Goal: Transaction & Acquisition: Purchase product/service

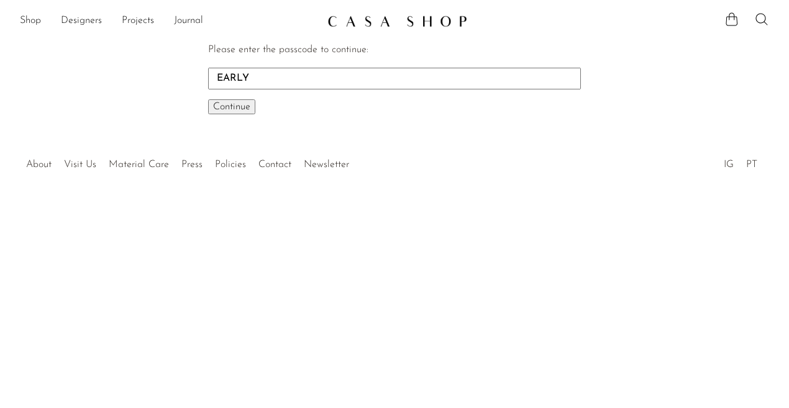
type input "EARLY"
click at [232, 106] on button "Continue One moment..." at bounding box center [231, 106] width 47 height 15
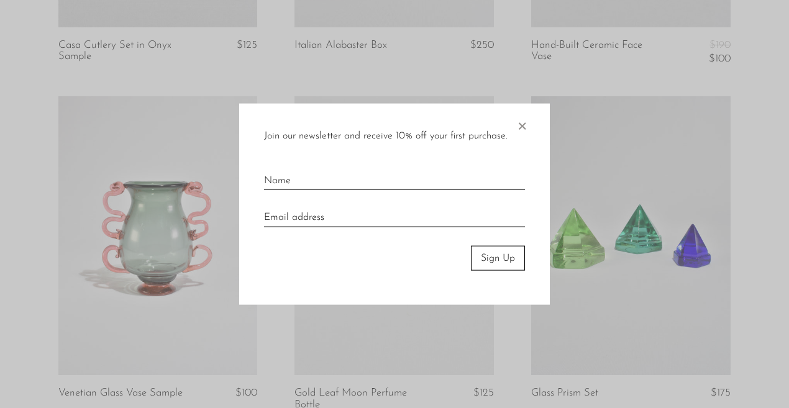
scroll to position [1383, 0]
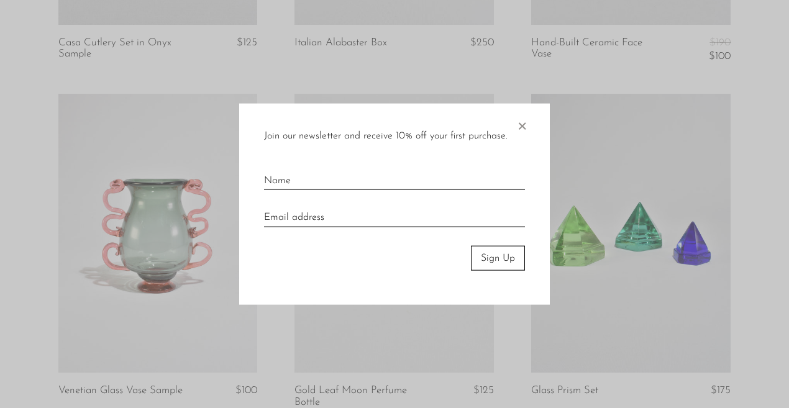
click at [525, 122] on span "×" at bounding box center [522, 123] width 12 height 40
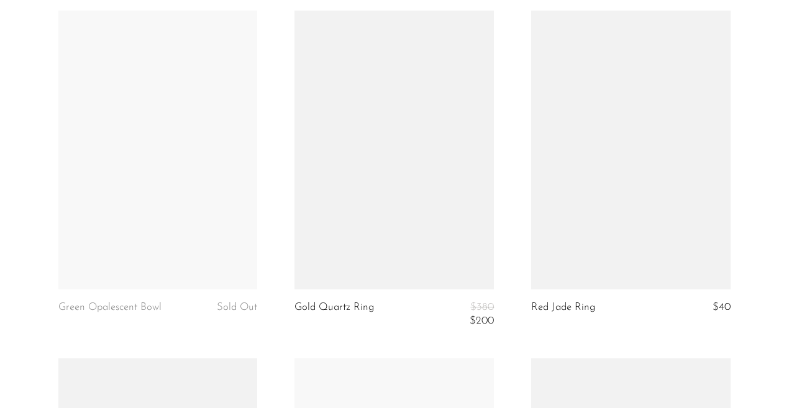
scroll to position [2521, 0]
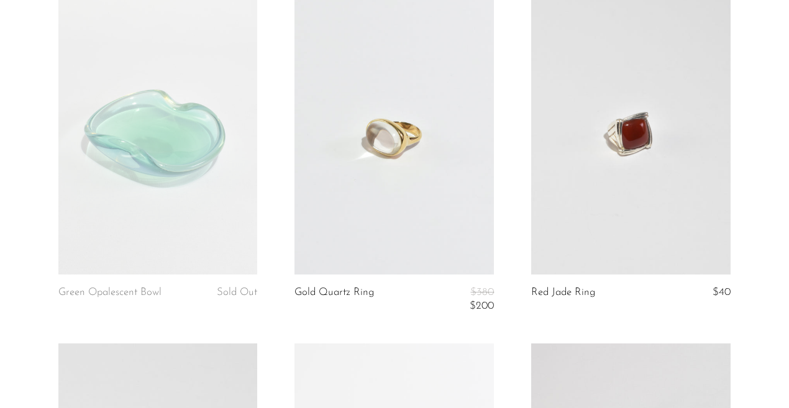
click at [364, 154] on link at bounding box center [395, 135] width 200 height 279
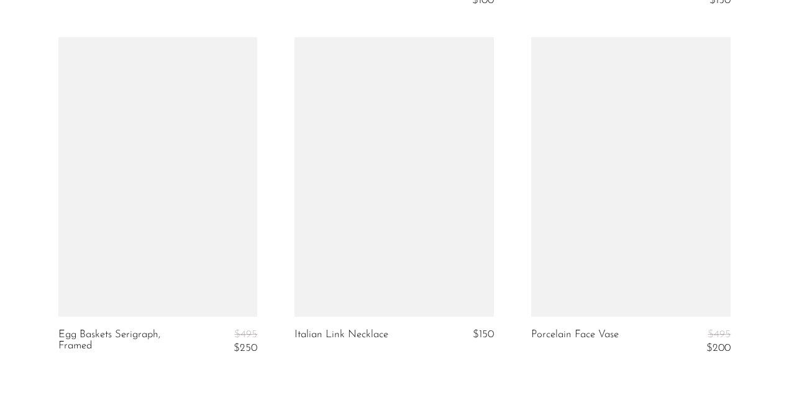
scroll to position [3868, 0]
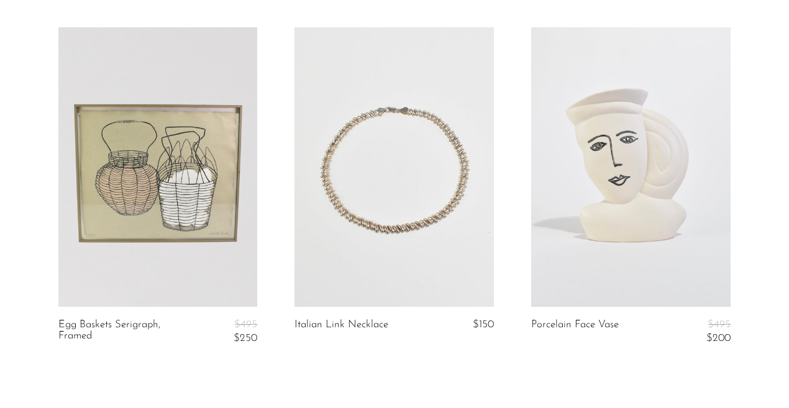
click at [335, 156] on link at bounding box center [395, 166] width 200 height 279
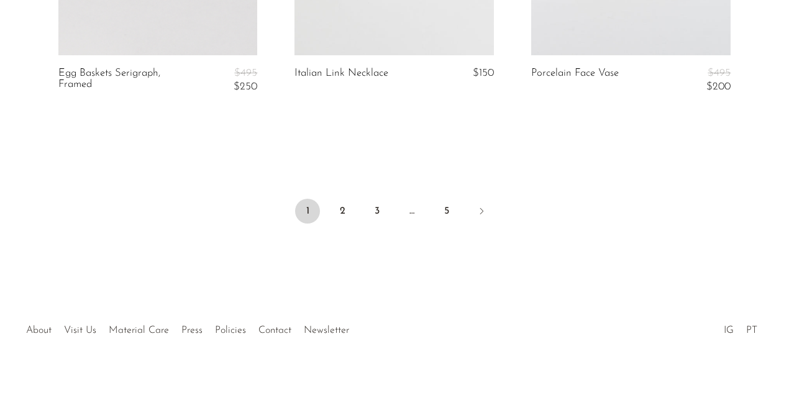
scroll to position [4119, 0]
click at [338, 200] on li "2" at bounding box center [342, 213] width 25 height 27
click at [341, 201] on link "2" at bounding box center [342, 212] width 25 height 25
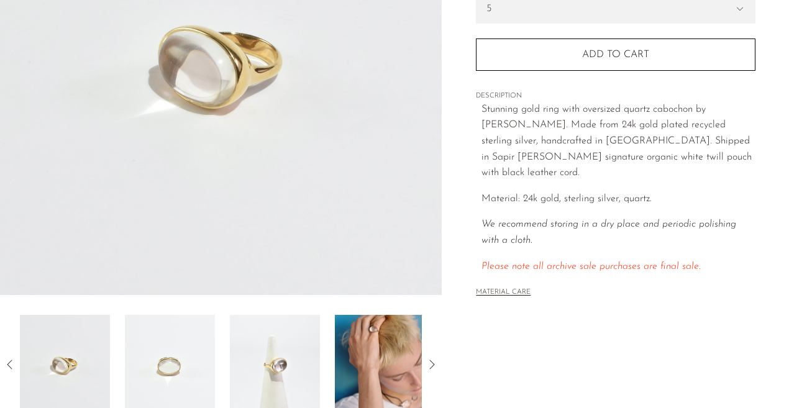
scroll to position [231, 0]
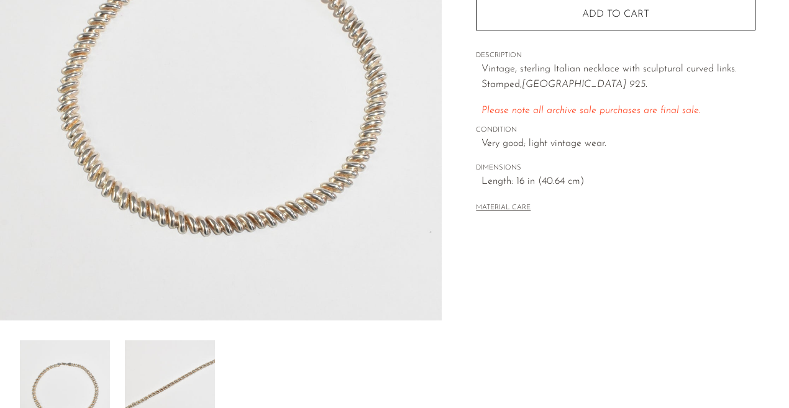
scroll to position [205, 0]
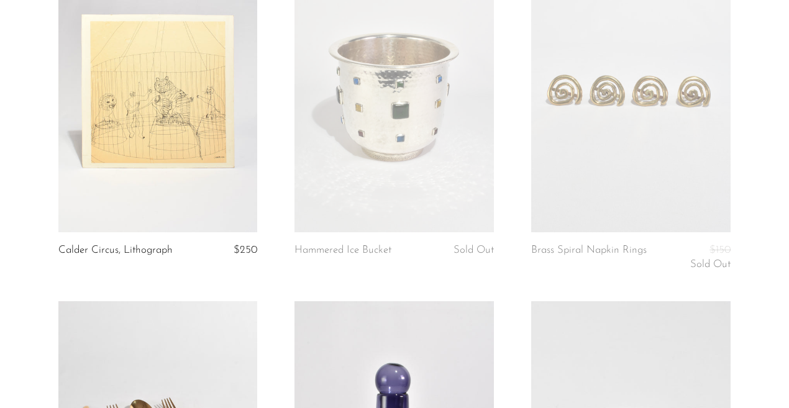
scroll to position [160, 0]
click at [200, 132] on link at bounding box center [158, 93] width 200 height 279
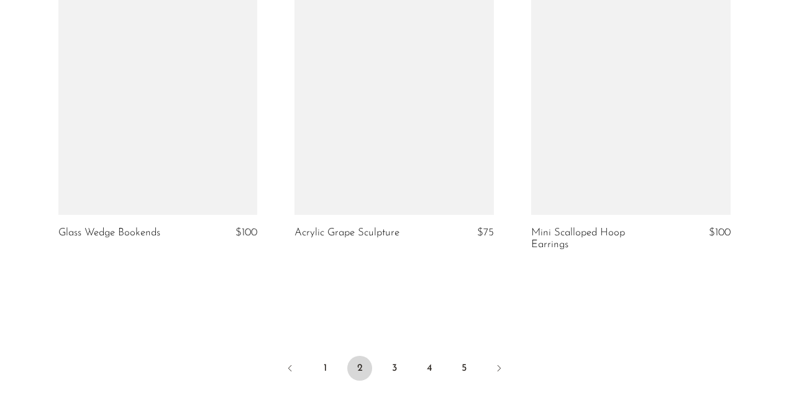
scroll to position [3944, 0]
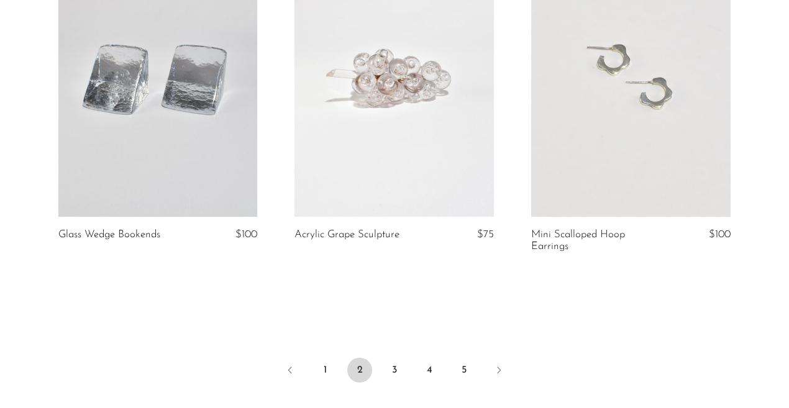
click at [581, 90] on link at bounding box center [632, 77] width 200 height 279
click at [392, 358] on link "3" at bounding box center [394, 370] width 25 height 25
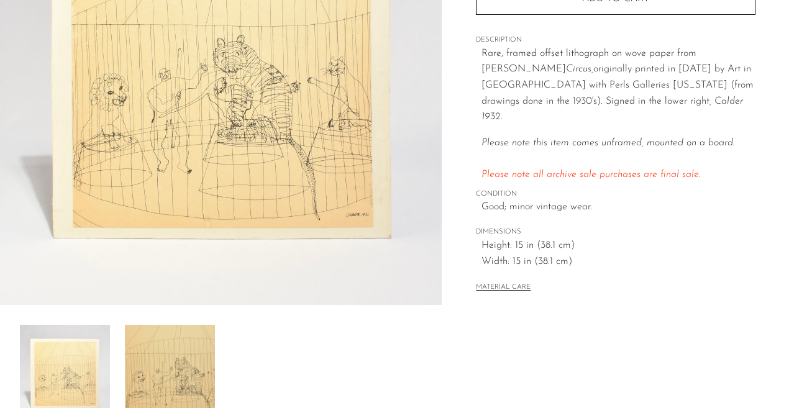
scroll to position [242, 0]
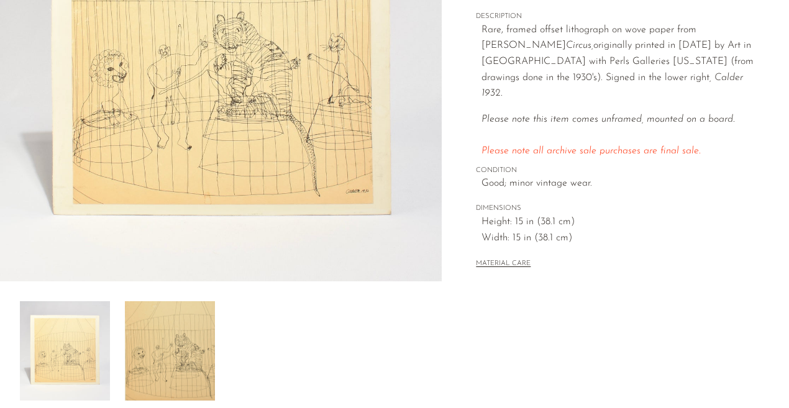
click at [153, 357] on img at bounding box center [170, 350] width 90 height 99
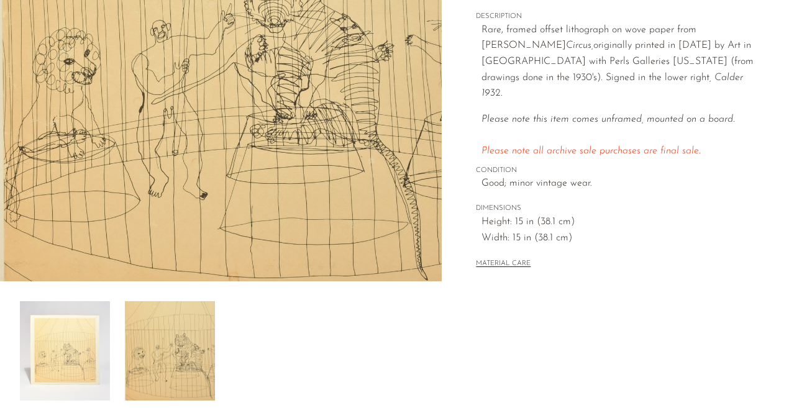
click at [80, 364] on img at bounding box center [65, 350] width 90 height 99
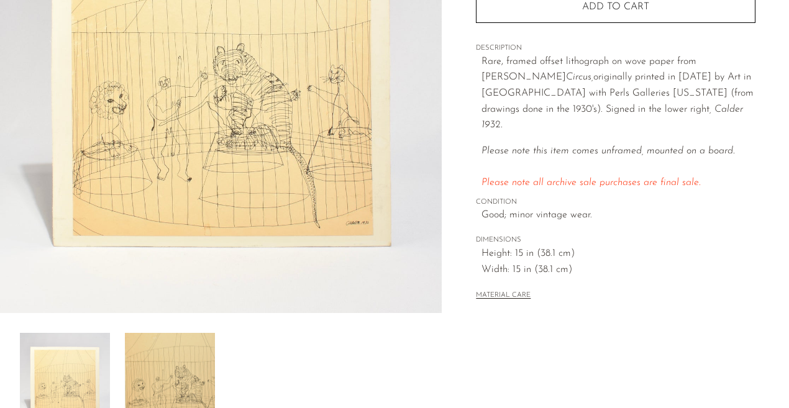
scroll to position [262, 0]
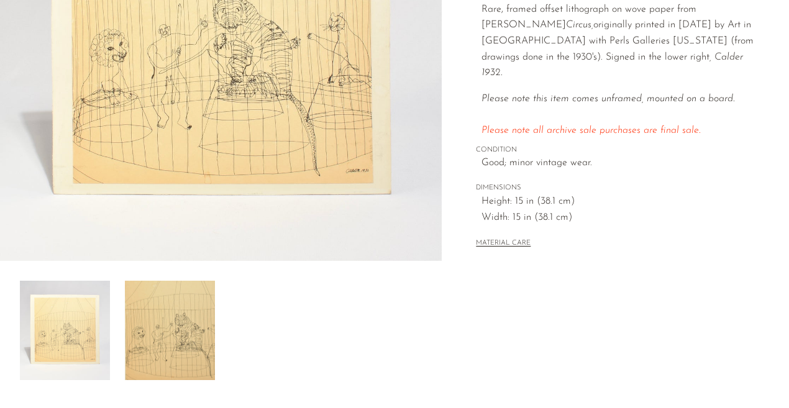
click at [159, 1] on img at bounding box center [221, 28] width 442 height 466
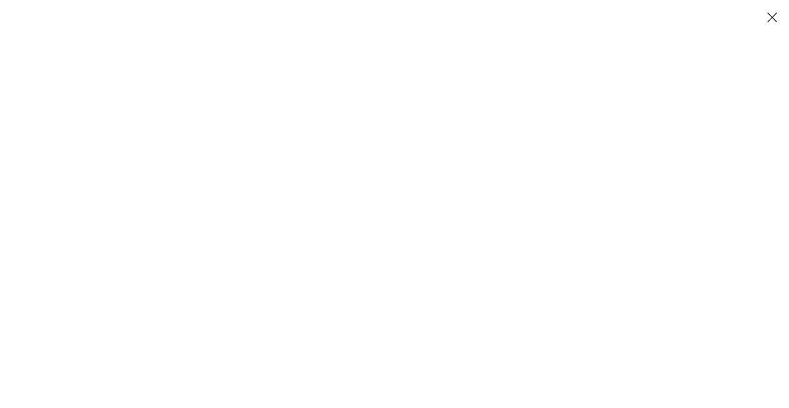
click at [158, 1] on div at bounding box center [394, 14] width 789 height 28
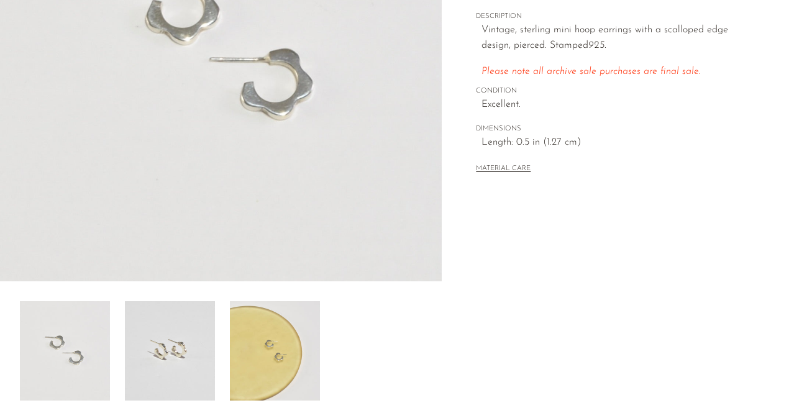
scroll to position [242, 0]
click at [159, 370] on img at bounding box center [170, 350] width 90 height 99
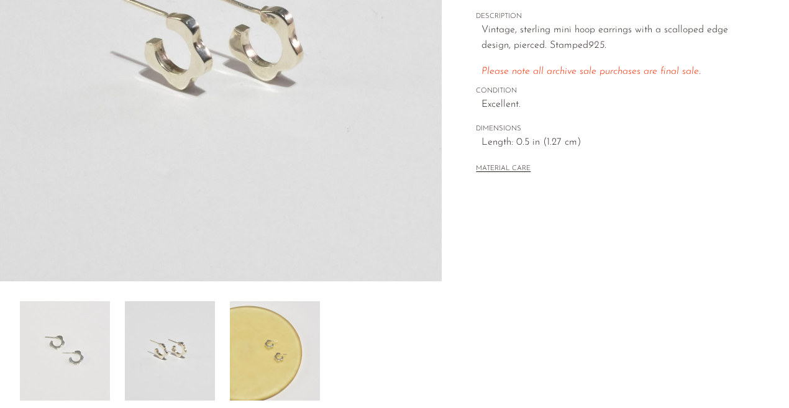
click at [245, 359] on img at bounding box center [275, 350] width 90 height 99
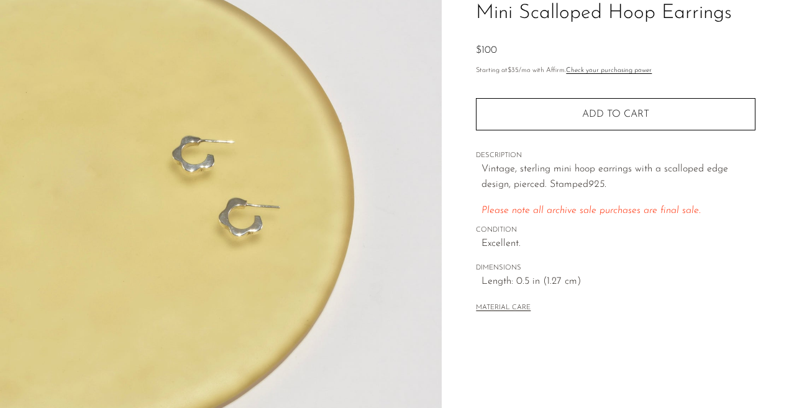
scroll to position [101, 0]
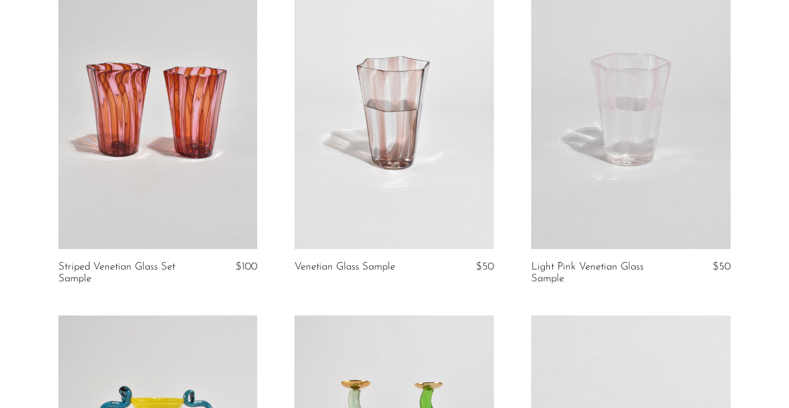
scroll to position [1880, 0]
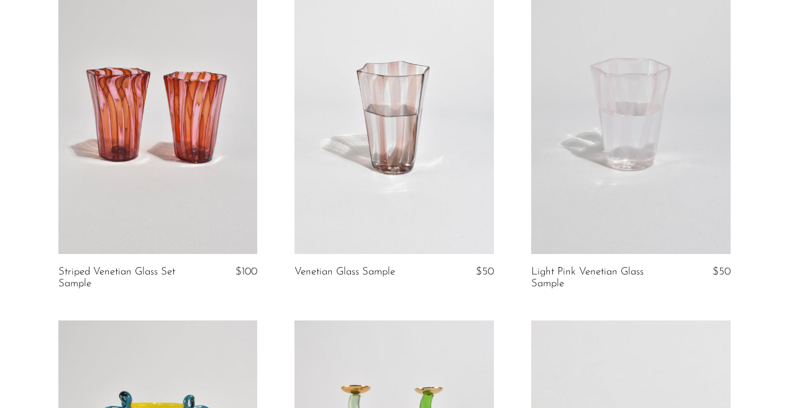
click at [328, 147] on link at bounding box center [395, 114] width 200 height 279
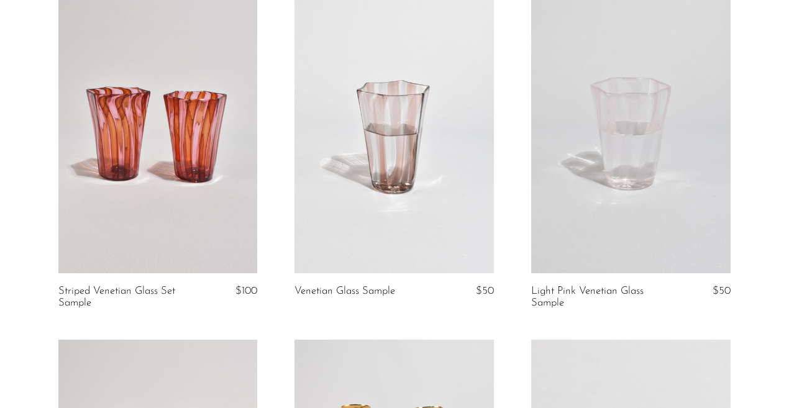
click at [202, 140] on link at bounding box center [158, 133] width 200 height 279
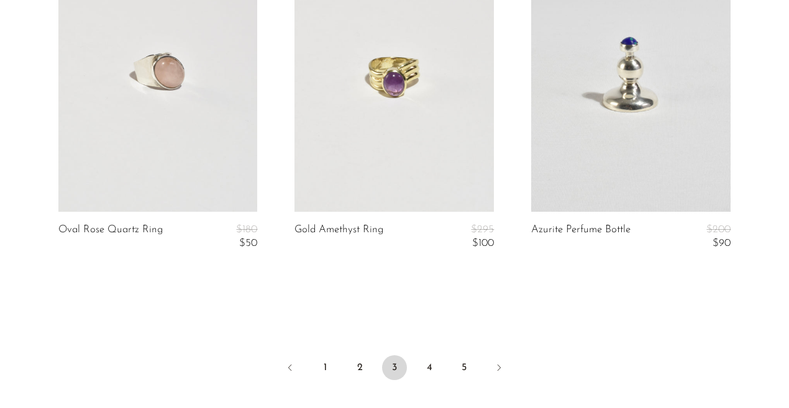
scroll to position [4010, 0]
click at [426, 361] on link "4" at bounding box center [429, 368] width 25 height 25
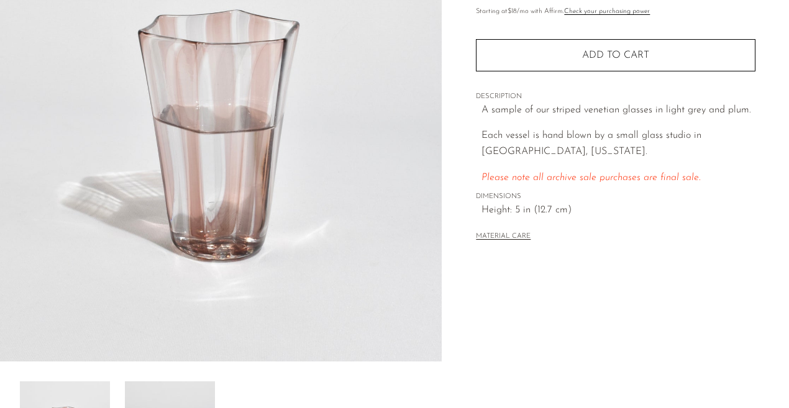
scroll to position [162, 0]
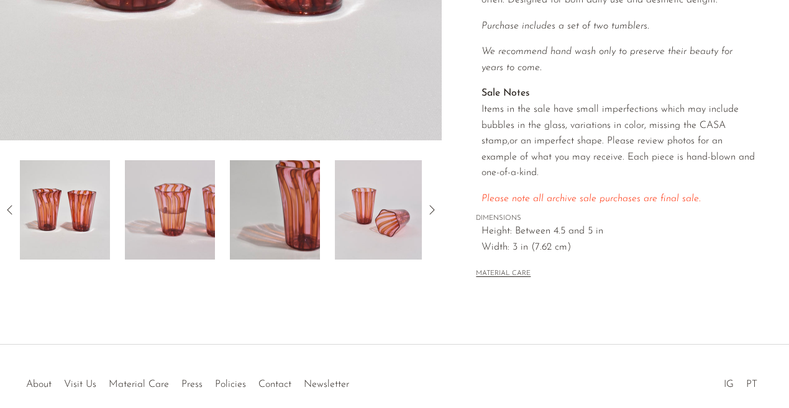
scroll to position [385, 0]
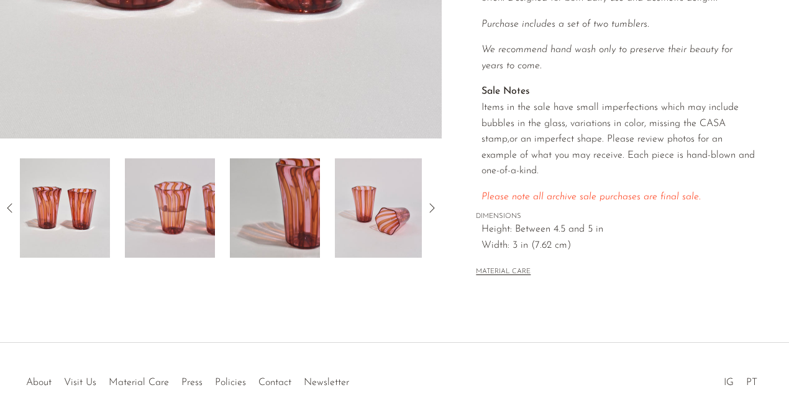
click at [260, 251] on img at bounding box center [275, 208] width 90 height 99
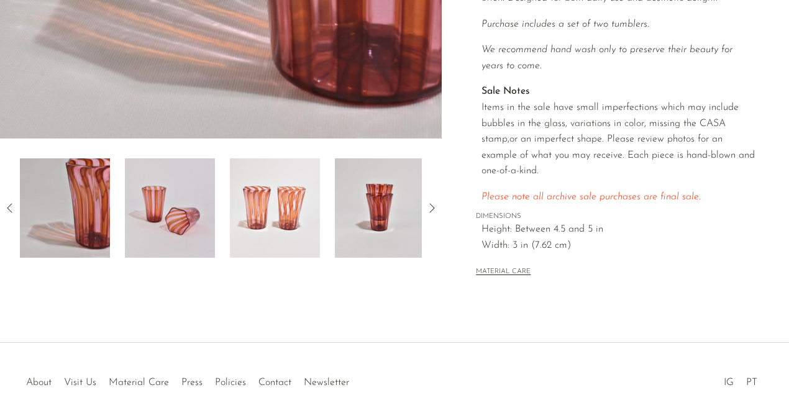
click at [324, 216] on div at bounding box center [221, 208] width 402 height 99
click at [189, 214] on img at bounding box center [170, 208] width 90 height 99
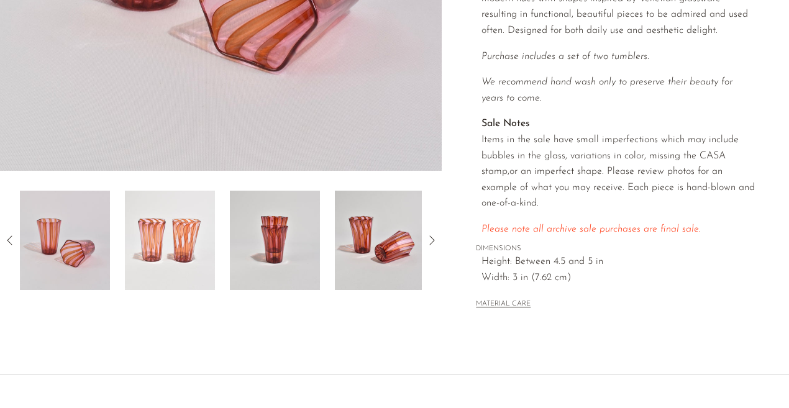
scroll to position [351, 0]
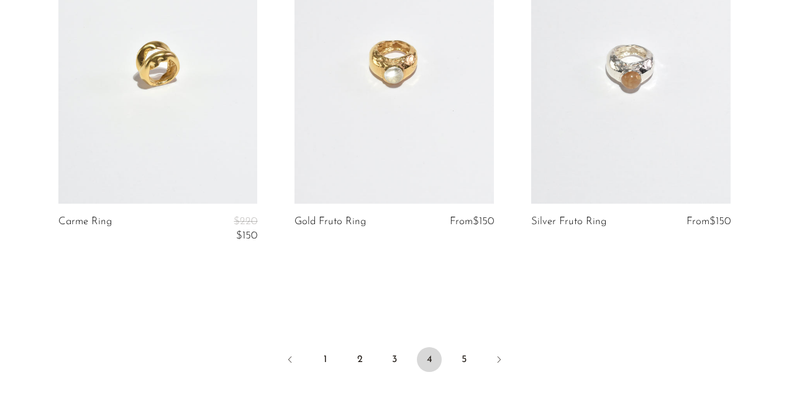
scroll to position [4052, 0]
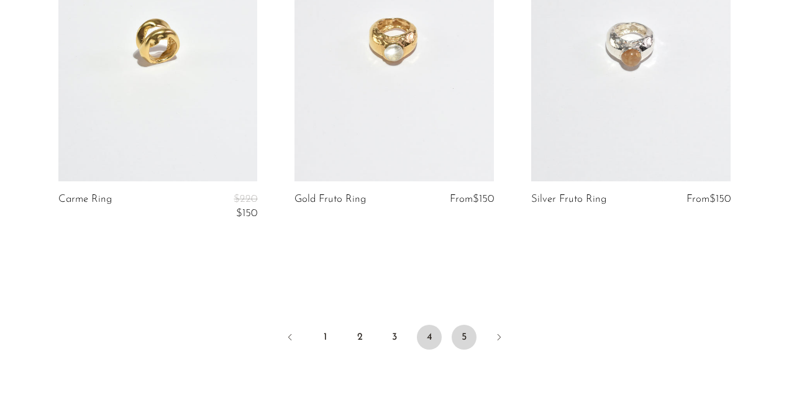
click at [460, 325] on link "5" at bounding box center [464, 337] width 25 height 25
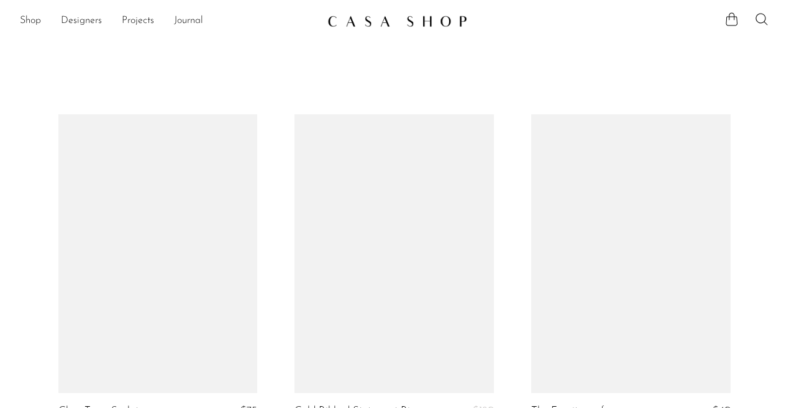
click at [237, 0] on section "Shop Featured New Arrivals Bestsellers Coming Soon Jewelry Jewelry All Earrings…" at bounding box center [394, 16] width 789 height 32
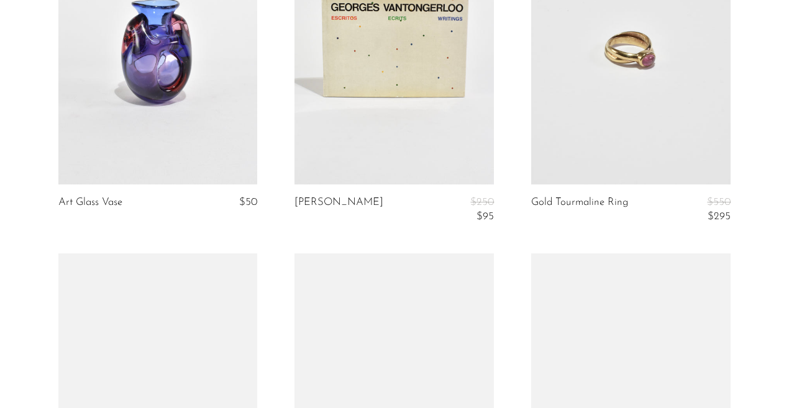
scroll to position [561, 0]
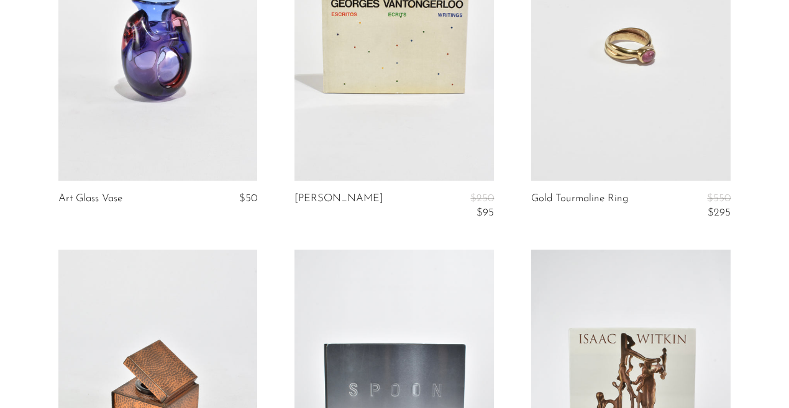
click at [621, 127] on link at bounding box center [632, 41] width 200 height 279
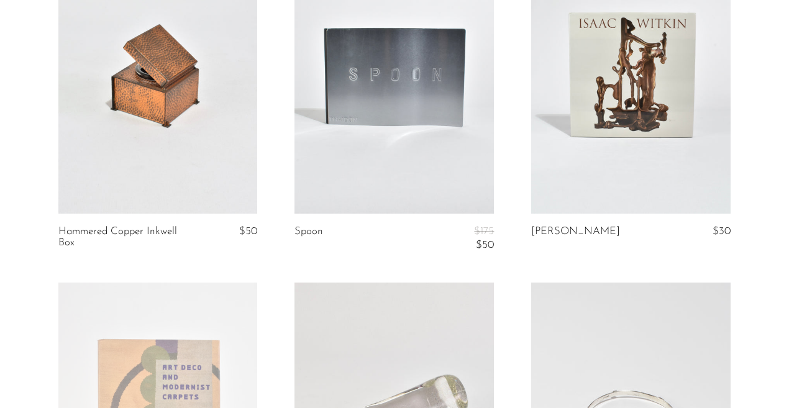
scroll to position [874, 0]
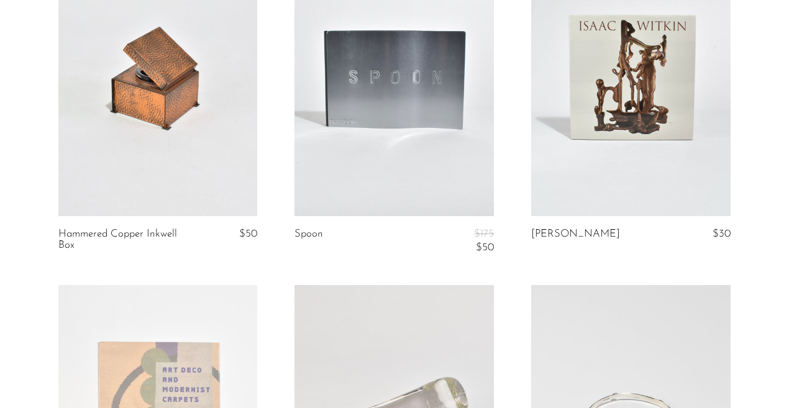
click at [444, 137] on link at bounding box center [395, 76] width 200 height 279
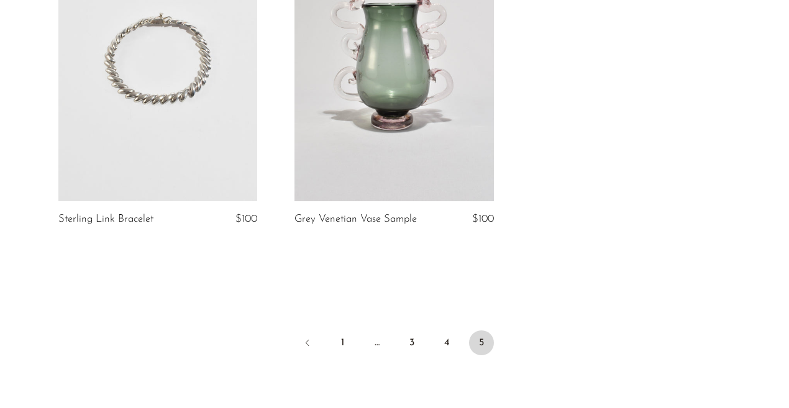
scroll to position [3667, 0]
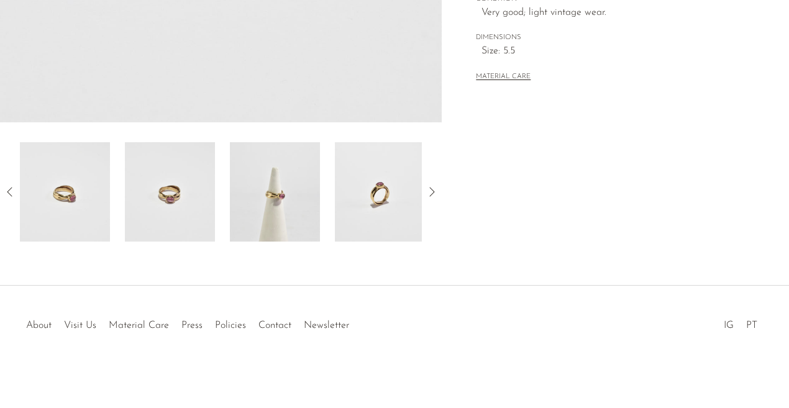
scroll to position [401, 0]
click at [274, 213] on img at bounding box center [275, 191] width 90 height 99
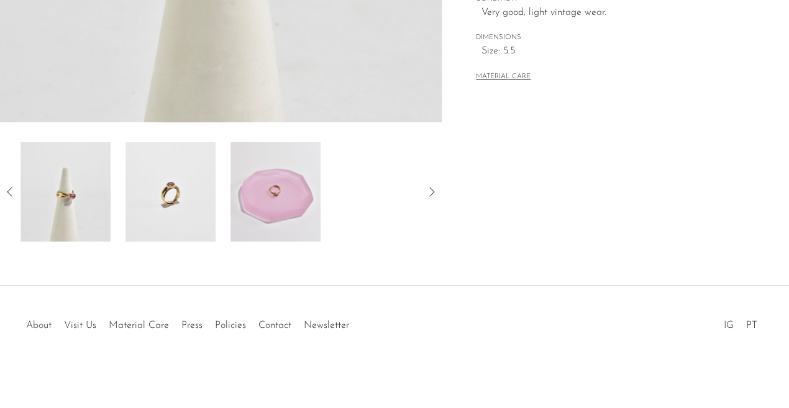
click at [238, 204] on img at bounding box center [276, 191] width 90 height 99
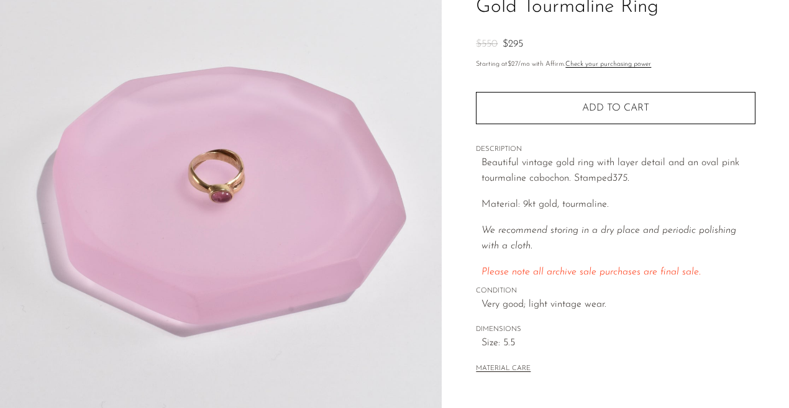
scroll to position [109, 0]
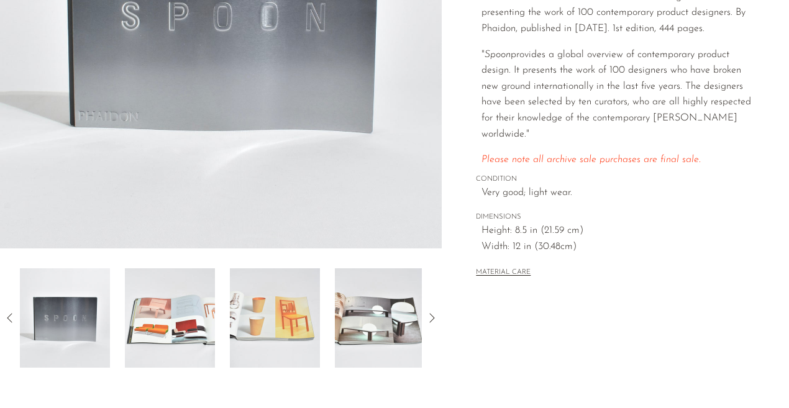
scroll to position [299, 0]
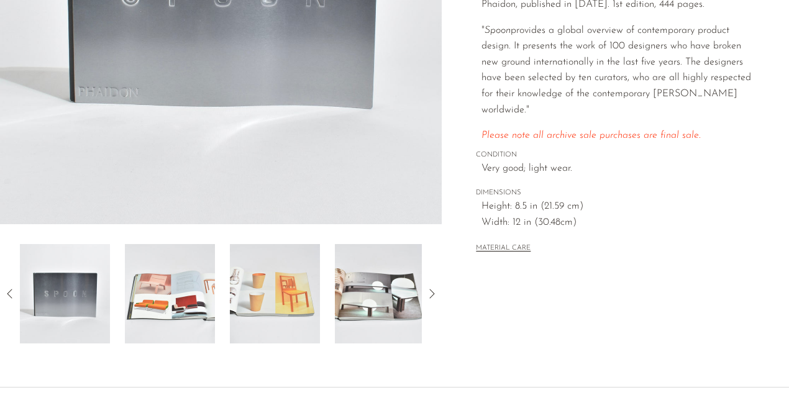
click at [169, 312] on img at bounding box center [170, 293] width 90 height 99
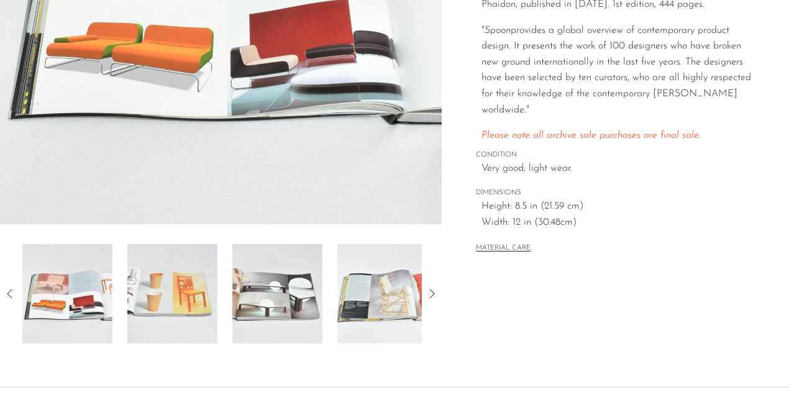
click at [169, 312] on img at bounding box center [172, 293] width 90 height 99
